Goal: Transaction & Acquisition: Purchase product/service

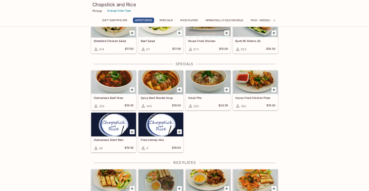
scroll to position [209, 0]
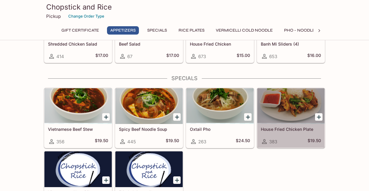
click at [300, 111] on div at bounding box center [290, 106] width 67 height 36
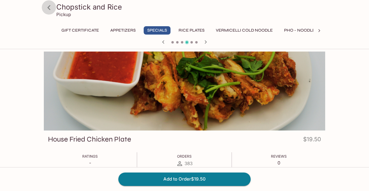
click at [51, 8] on icon at bounding box center [49, 7] width 10 height 10
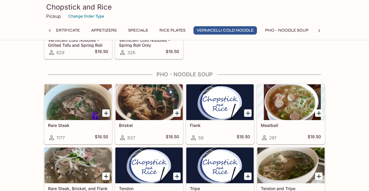
scroll to position [656, 0]
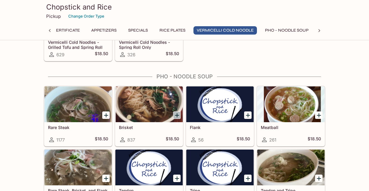
click at [179, 112] on icon "Add Brisket" at bounding box center [176, 115] width 7 height 7
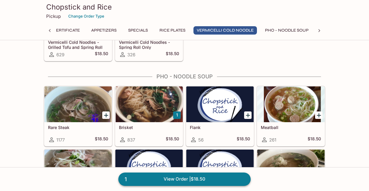
click at [192, 180] on link "1 View Order | $18.50" at bounding box center [184, 179] width 132 height 13
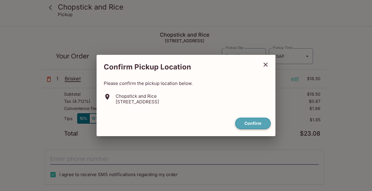
click at [244, 123] on button "Confirm" at bounding box center [252, 124] width 35 height 12
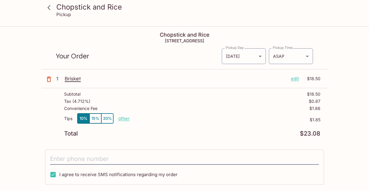
click at [119, 118] on p "other" at bounding box center [123, 119] width 11 height 6
drag, startPoint x: 154, startPoint y: 116, endPoint x: 225, endPoint y: 128, distance: 72.2
click at [225, 128] on div "Tips 10% 15% 20% Done 1.85 $1.85" at bounding box center [192, 122] width 256 height 18
type input "0.00"
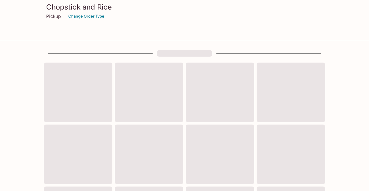
scroll to position [271, 0]
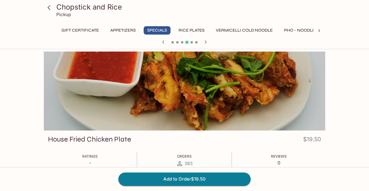
scroll to position [209, 0]
